Goal: Go to known website: Access a specific website the user already knows

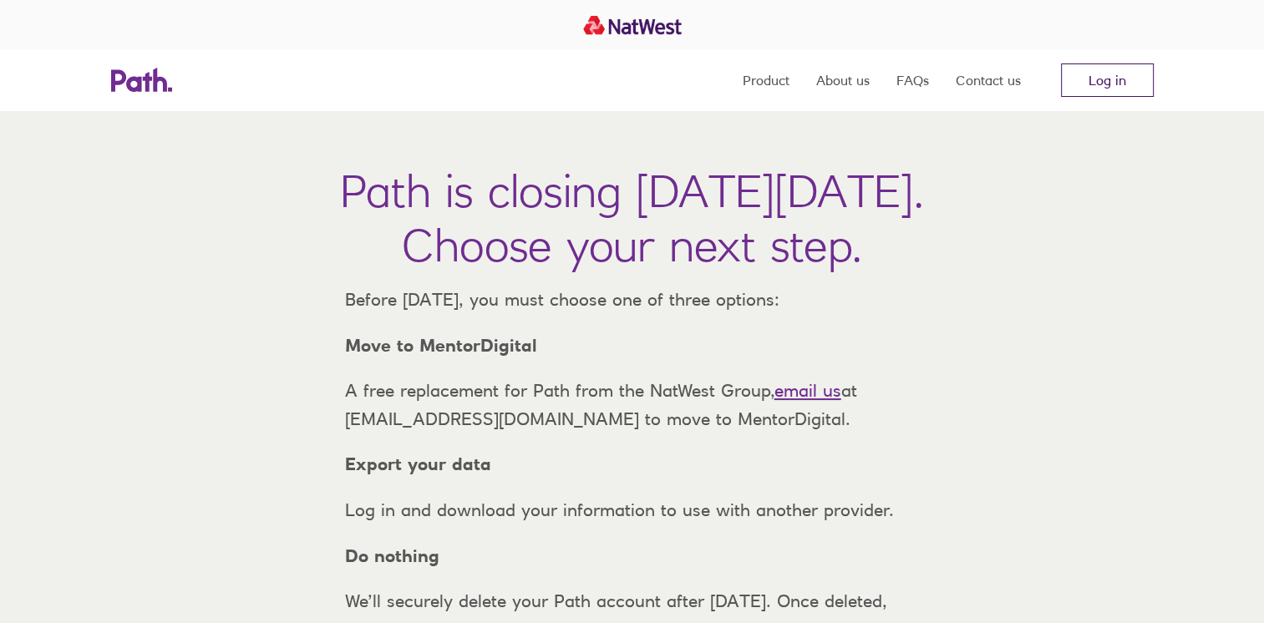
click at [1088, 92] on link "Log in" at bounding box center [1107, 79] width 93 height 33
click at [1140, 82] on link "Log in" at bounding box center [1107, 79] width 93 height 33
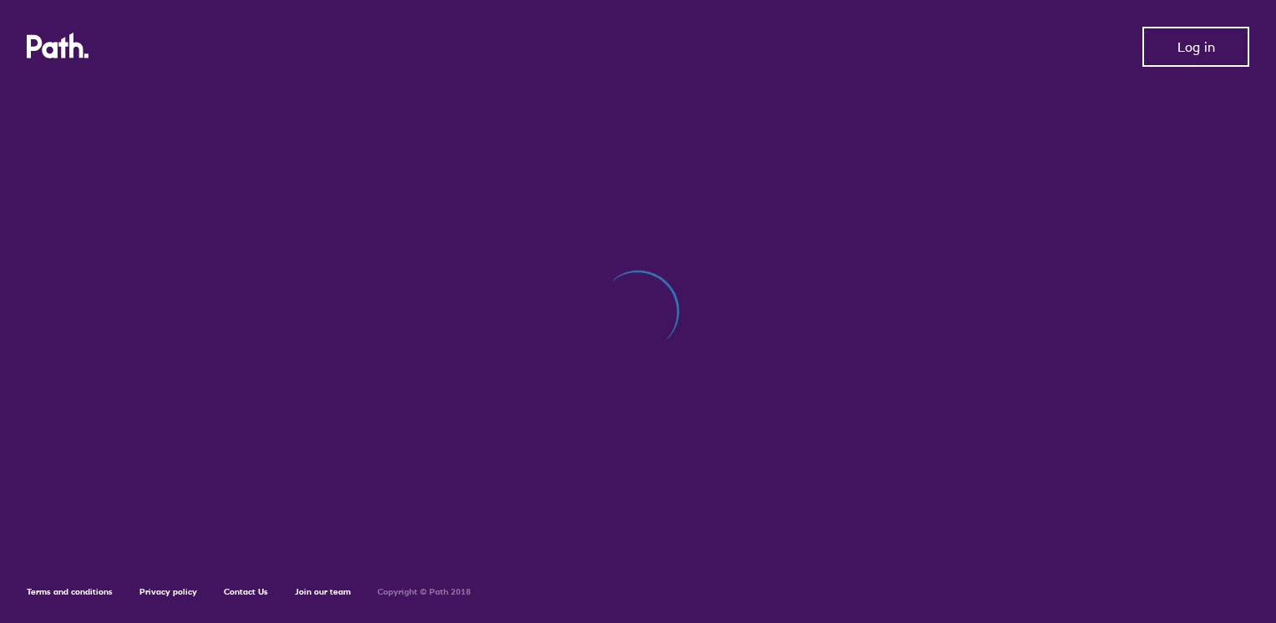
click at [1199, 44] on span "Log in" at bounding box center [1197, 46] width 38 height 15
click at [68, 42] on icon at bounding box center [58, 46] width 63 height 27
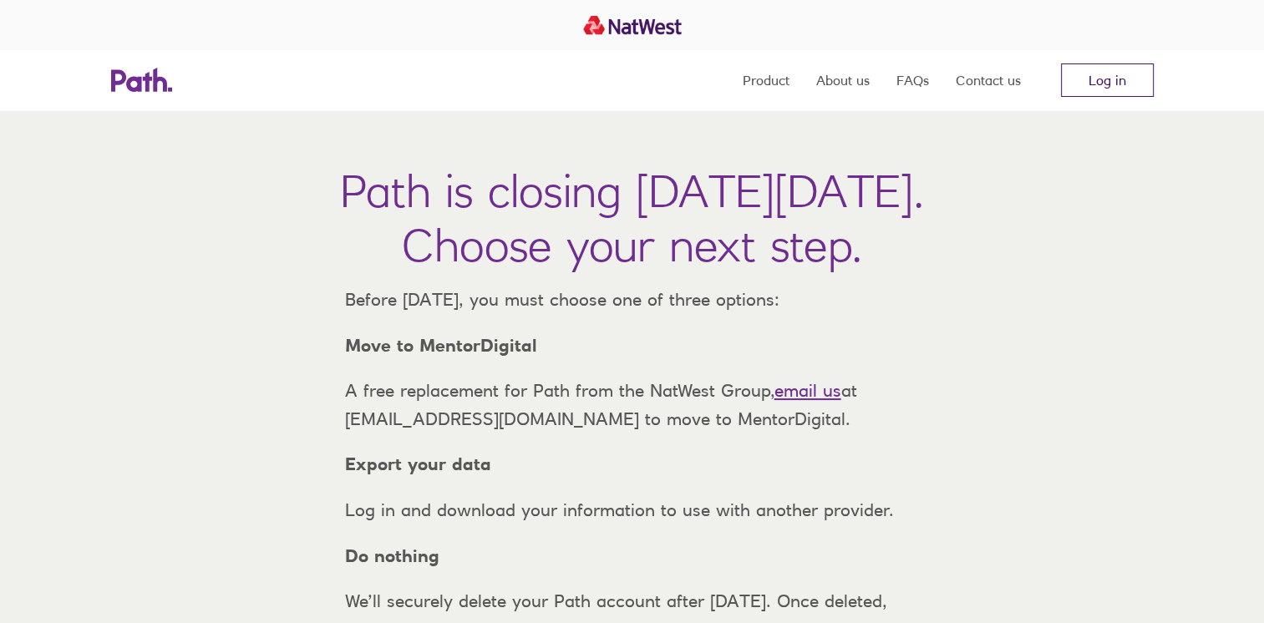
click at [1126, 90] on link "Log in" at bounding box center [1107, 79] width 93 height 33
